Goal: Task Accomplishment & Management: Use online tool/utility

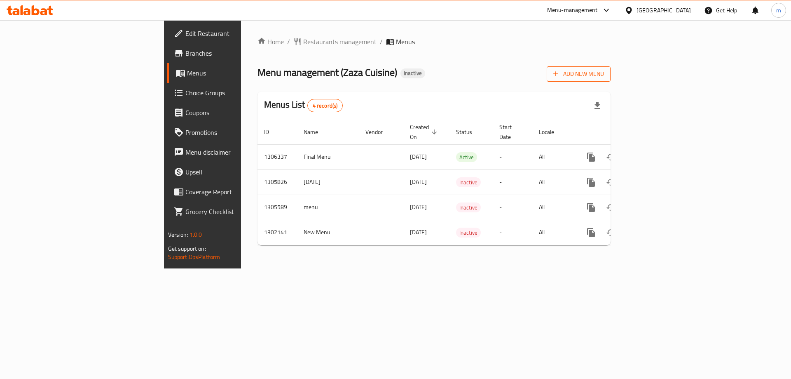
click at [559, 74] on icon "button" at bounding box center [556, 74] width 5 height 5
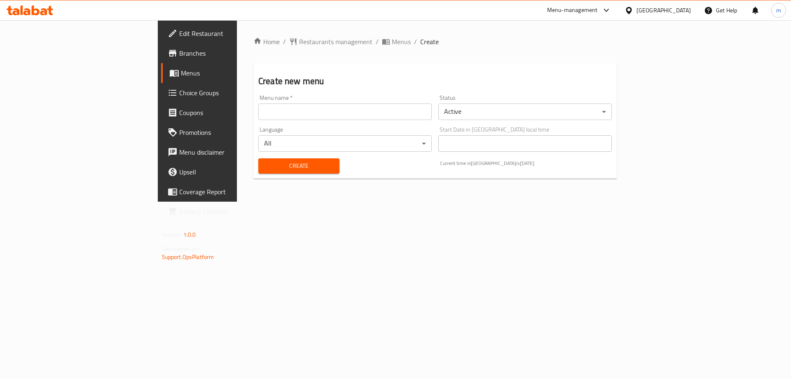
click at [326, 114] on input "text" at bounding box center [344, 111] width 173 height 16
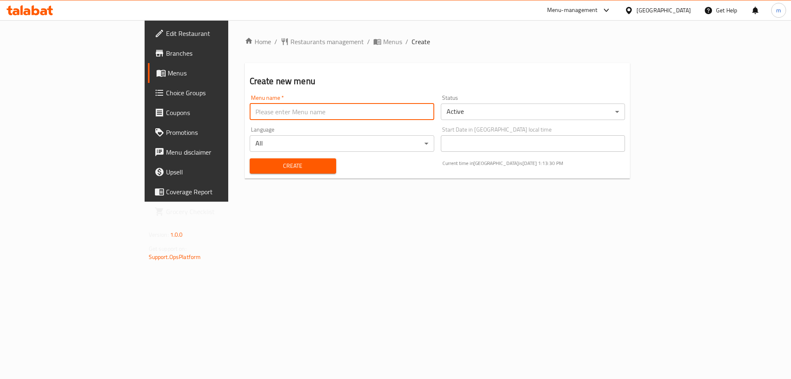
click at [228, 201] on div "Home / Restaurants management / Menus / Create Create new menu Menu name   * Me…" at bounding box center [437, 110] width 419 height 181
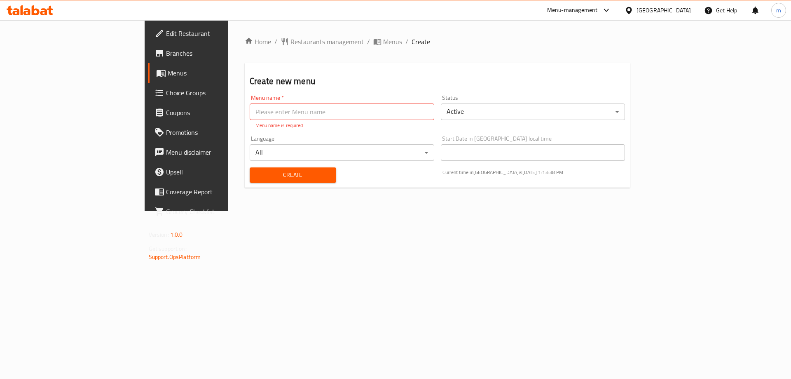
click at [168, 77] on span "Menus" at bounding box center [219, 73] width 103 height 10
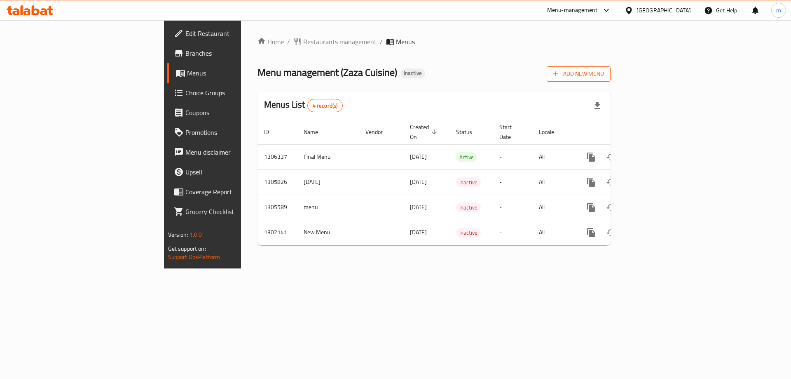
click at [611, 77] on button "Add New Menu" at bounding box center [579, 73] width 64 height 15
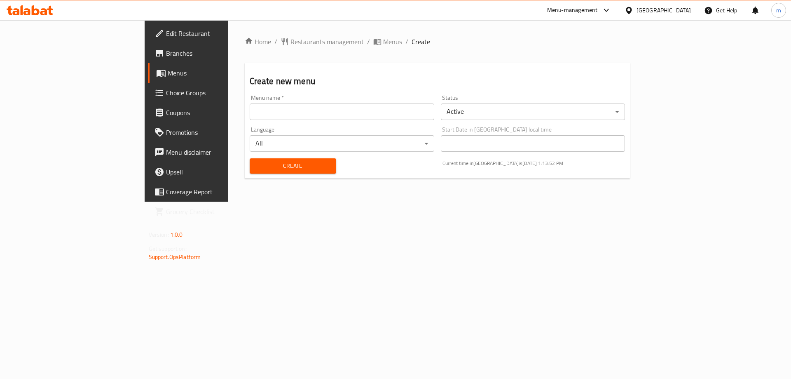
click at [168, 69] on span "Menus" at bounding box center [219, 73] width 103 height 10
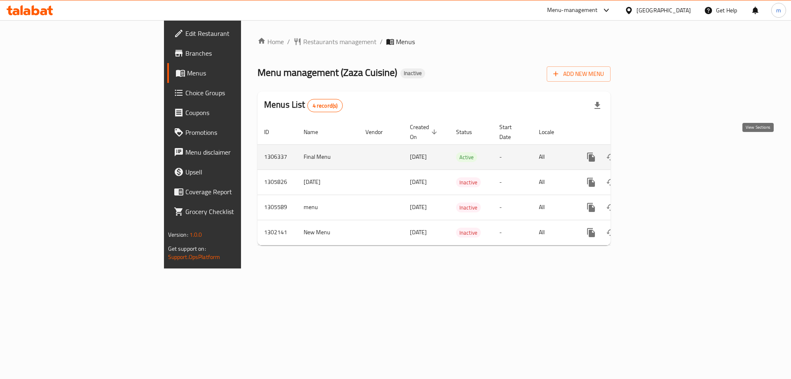
click at [660, 147] on link "enhanced table" at bounding box center [651, 157] width 20 height 20
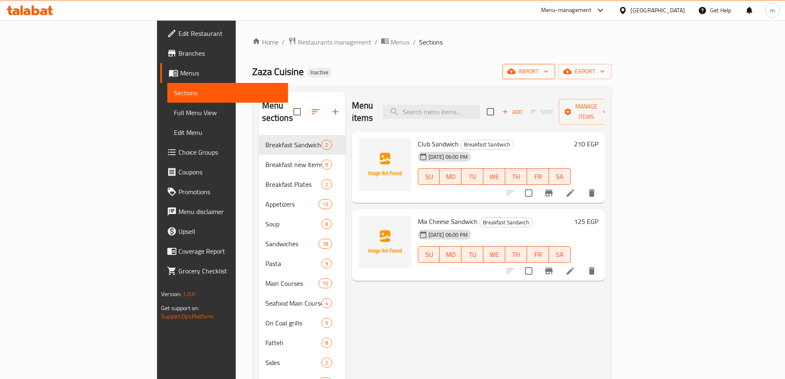
drag, startPoint x: 698, startPoint y: 74, endPoint x: 698, endPoint y: 68, distance: 5.8
click at [548, 68] on span "import" at bounding box center [529, 71] width 40 height 10
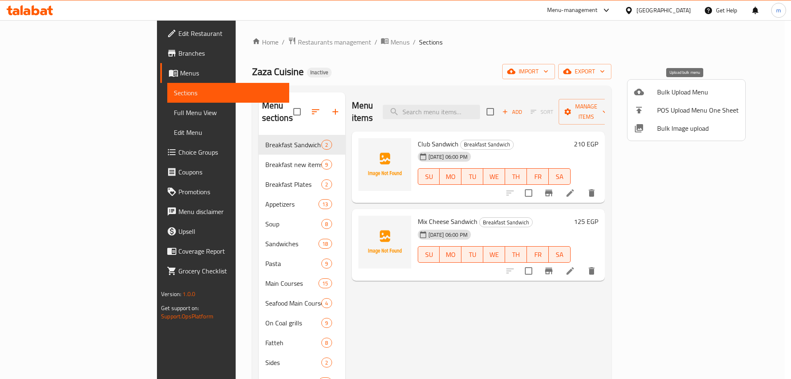
click at [667, 87] on span "Bulk Upload Menu" at bounding box center [698, 92] width 82 height 10
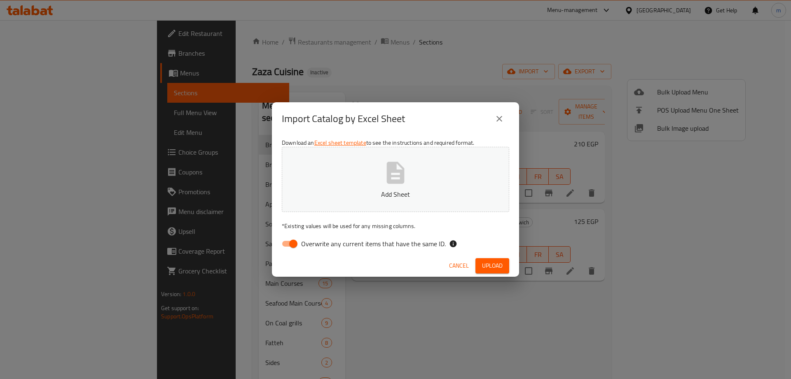
click at [297, 243] on input "Overwrite any current items that have the same ID." at bounding box center [293, 244] width 47 height 16
checkbox input "false"
click at [358, 180] on button "Add Sheet" at bounding box center [395, 179] width 227 height 65
